Goal: Task Accomplishment & Management: Complete application form

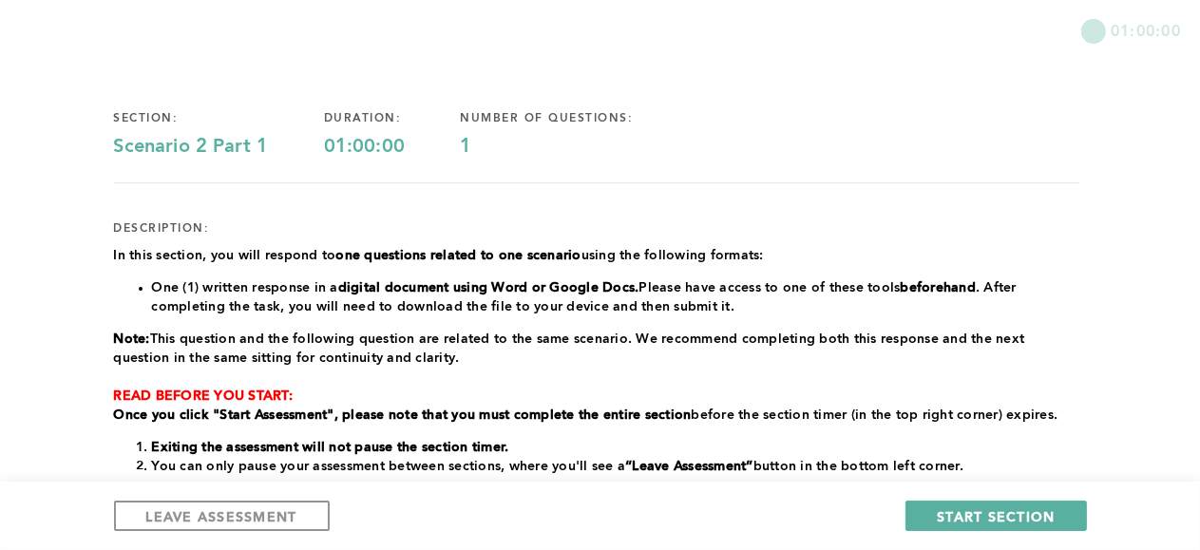
scroll to position [101, 0]
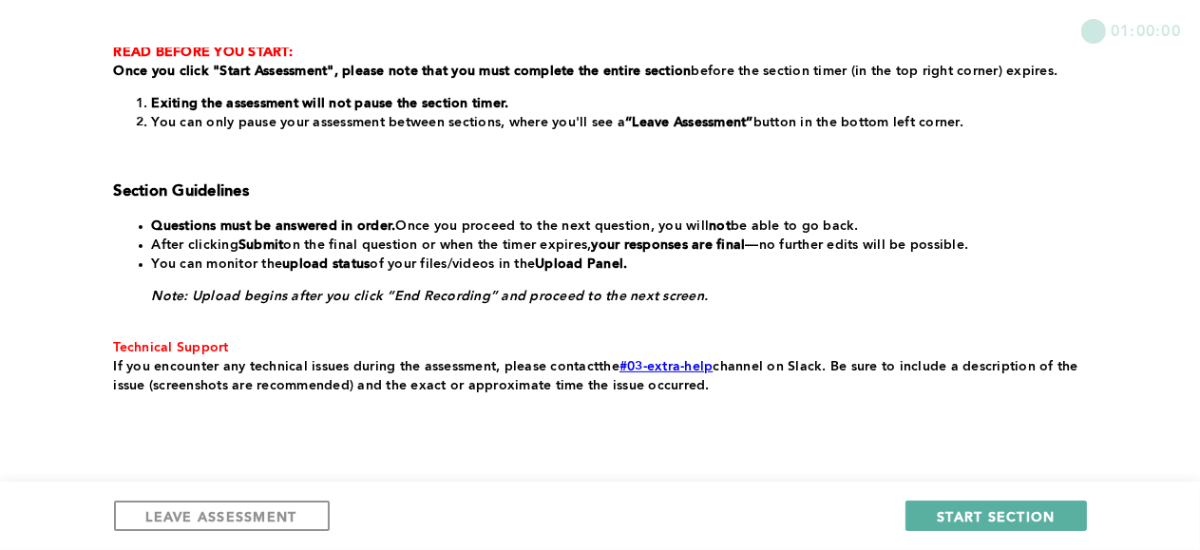
scroll to position [495, 0]
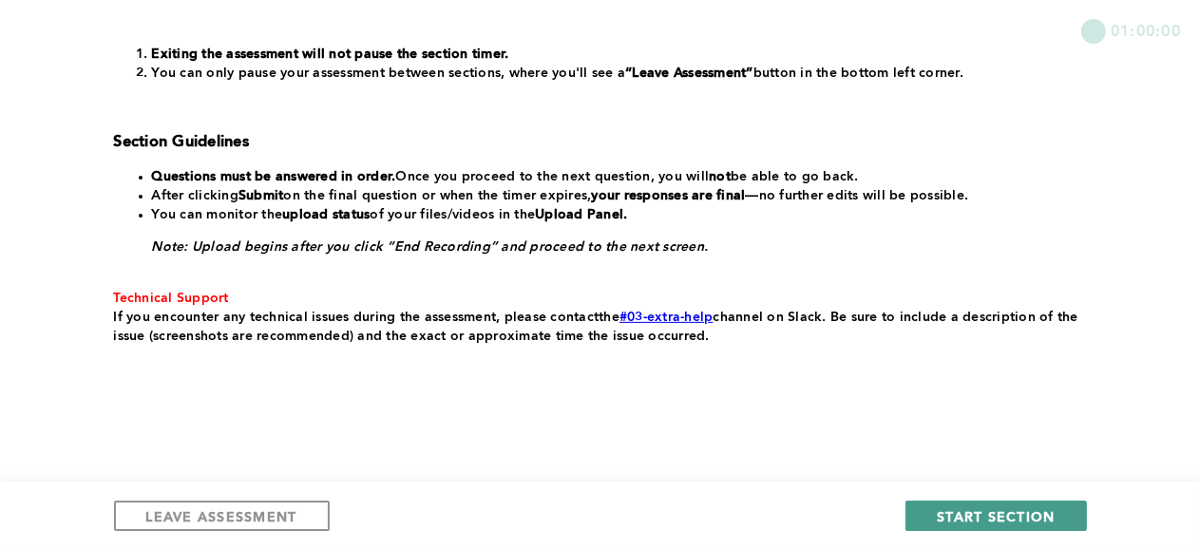
click at [1009, 508] on span "START SECTION" at bounding box center [996, 517] width 118 height 18
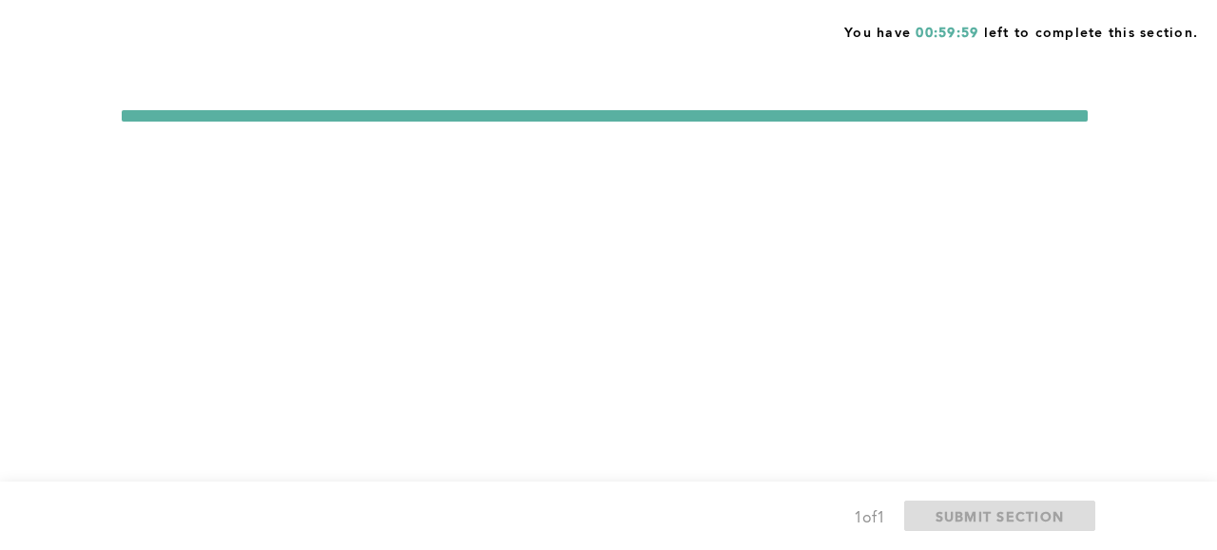
click at [1009, 508] on span "SUBMIT SECTION" at bounding box center [999, 517] width 129 height 18
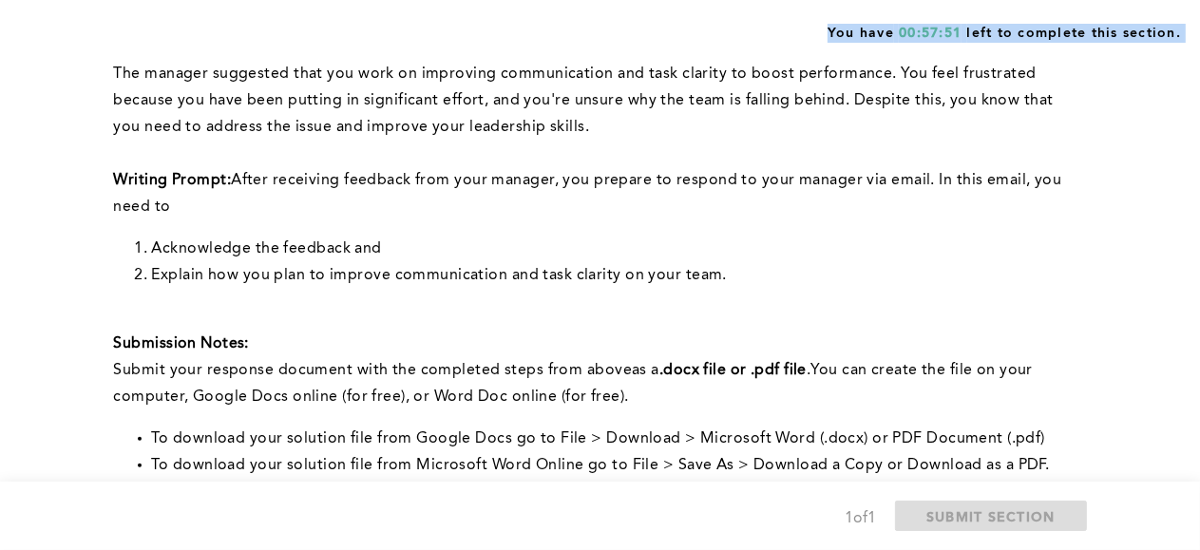
scroll to position [301, 0]
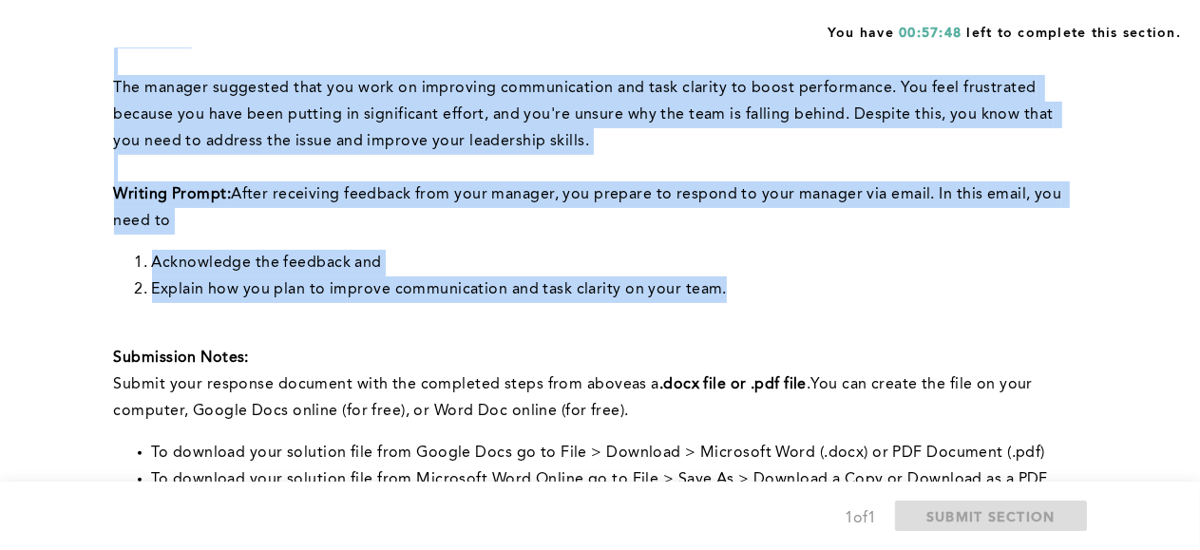
drag, startPoint x: 122, startPoint y: 278, endPoint x: 726, endPoint y: 302, distance: 605.0
click at [726, 302] on div "Note: You will answer two questions about this scenario: one recorded and one w…" at bounding box center [597, 204] width 966 height 578
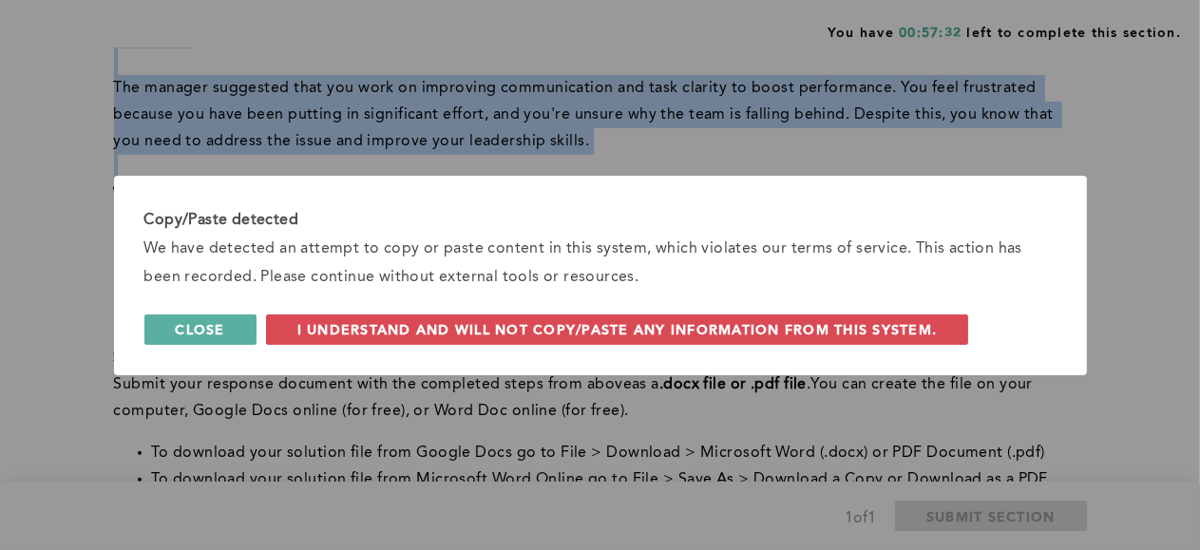
click at [201, 328] on span "Close" at bounding box center [200, 329] width 49 height 18
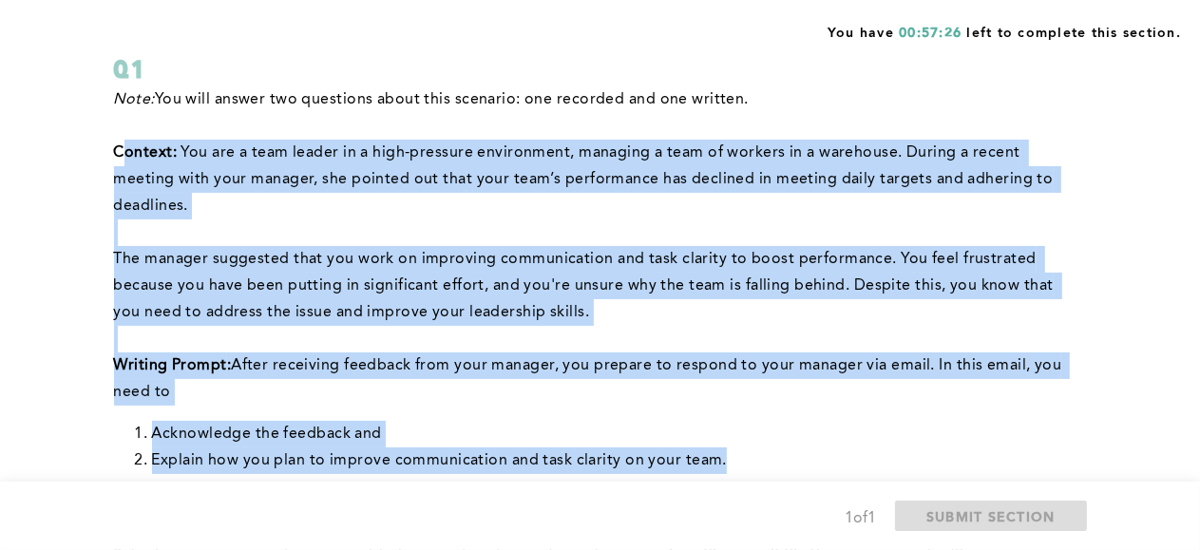
scroll to position [114, 0]
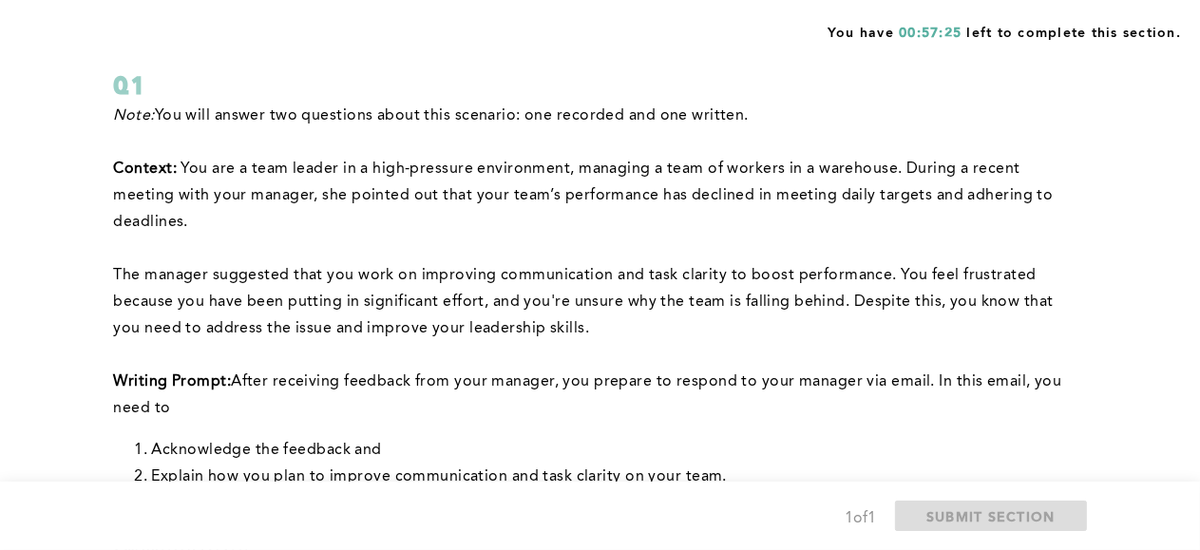
click at [522, 122] on p "Note: You will answer two questions about this scenario: one recorded and one w…" at bounding box center [597, 116] width 966 height 27
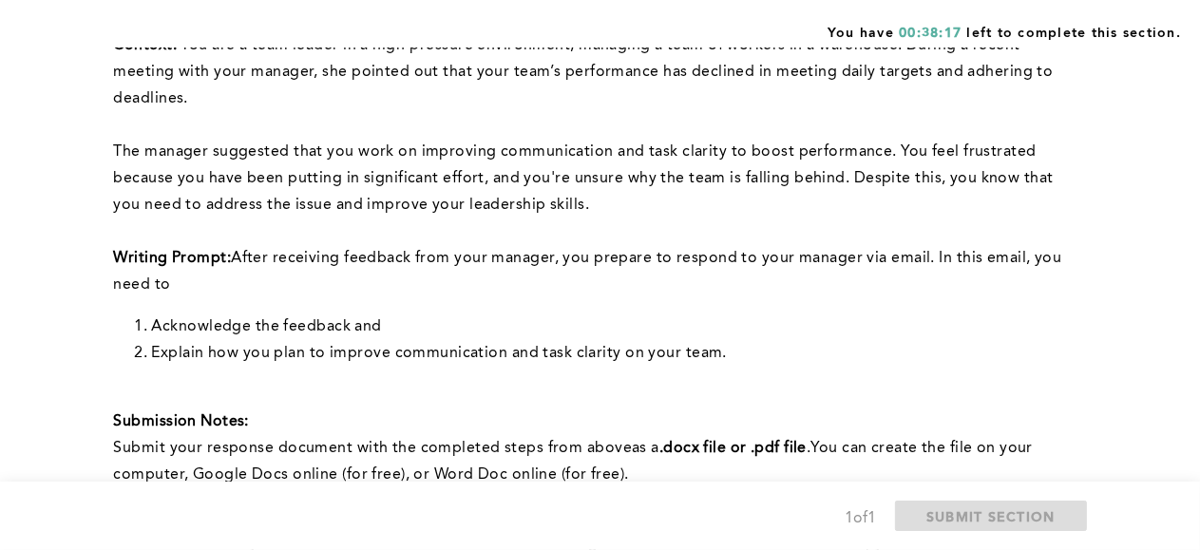
scroll to position [285, 0]
